Goal: Feedback & Contribution: Leave review/rating

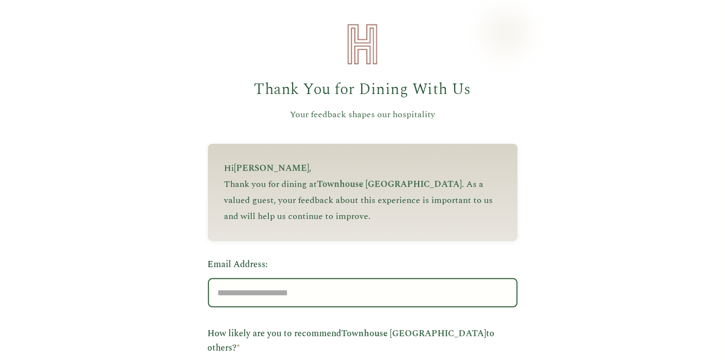
click at [347, 290] on input "Email Address:" at bounding box center [363, 292] width 310 height 29
type input "**********"
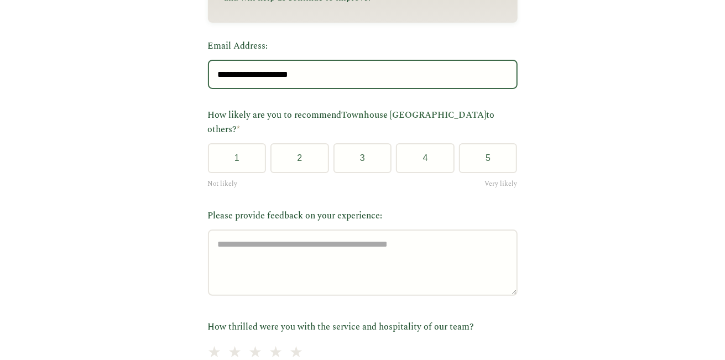
scroll to position [221, 0]
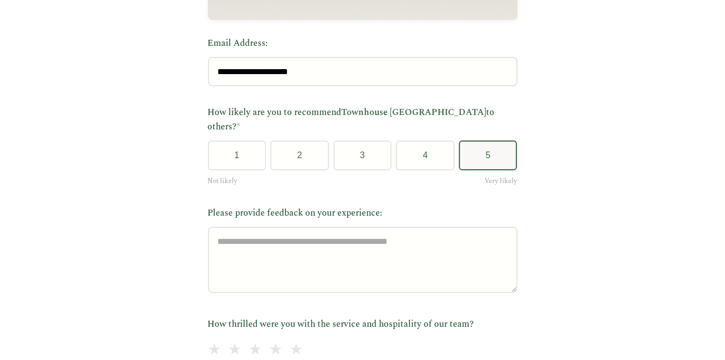
click at [487, 140] on button "5" at bounding box center [488, 155] width 59 height 30
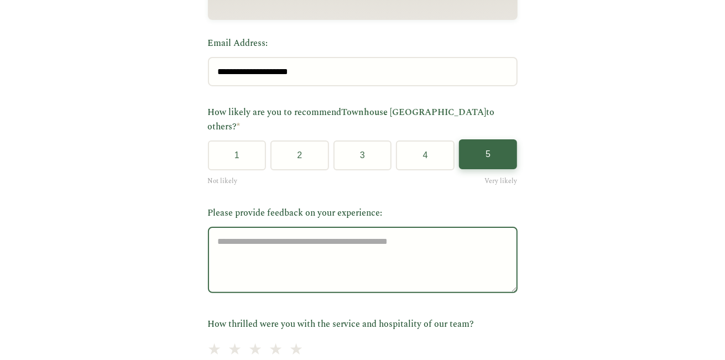
click at [457, 253] on textarea "Please provide feedback on your experience:" at bounding box center [363, 260] width 310 height 66
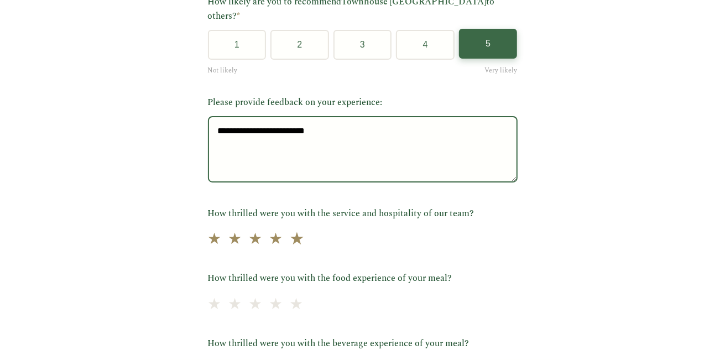
type textarea "**********"
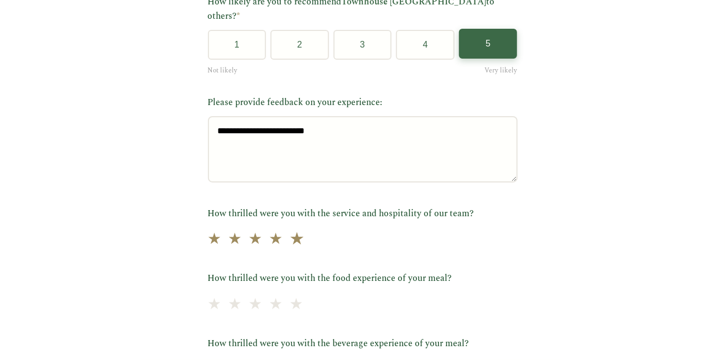
click at [290, 233] on span "★" at bounding box center [296, 239] width 15 height 27
click at [294, 291] on span "★" at bounding box center [296, 304] width 15 height 27
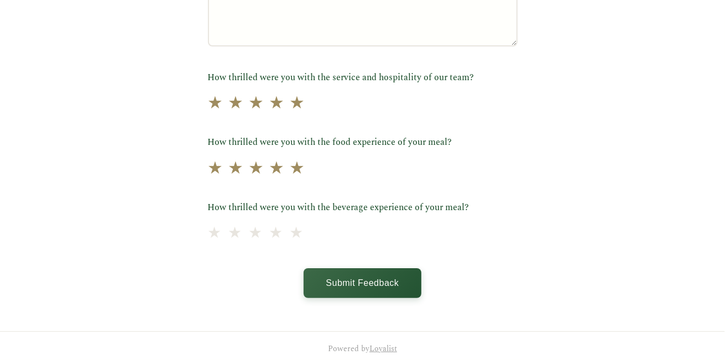
scroll to position [472, 0]
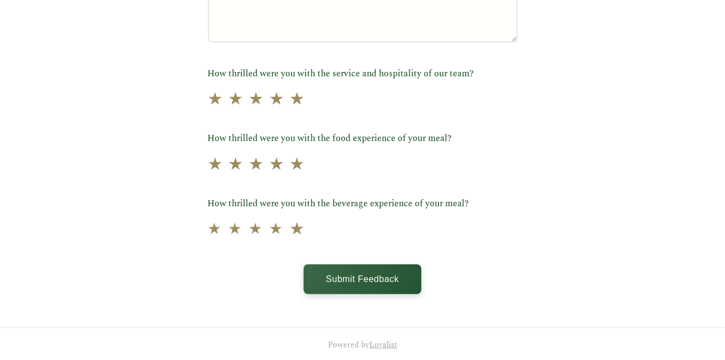
click at [291, 227] on span "★" at bounding box center [296, 229] width 15 height 27
click at [354, 263] on button "Submit Feedback" at bounding box center [362, 278] width 117 height 30
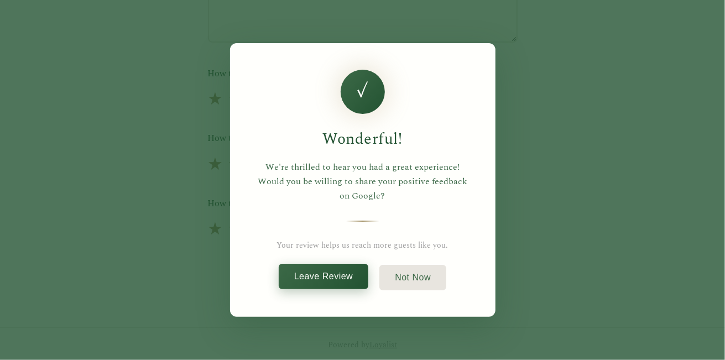
click at [346, 278] on button "Leave Review" at bounding box center [324, 276] width 90 height 25
